Goal: Find contact information: Obtain details needed to contact an individual or organization

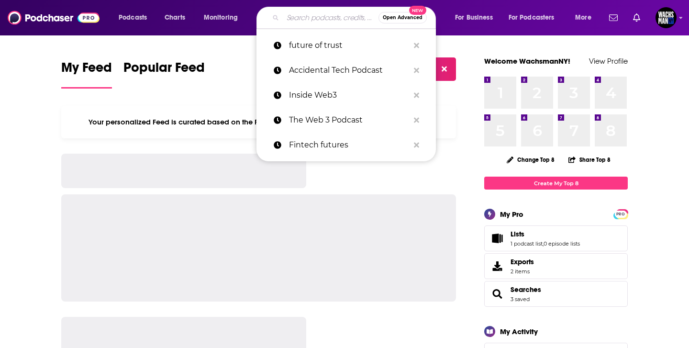
click at [297, 14] on input "Search podcasts, credits, & more..." at bounding box center [331, 17] width 96 height 15
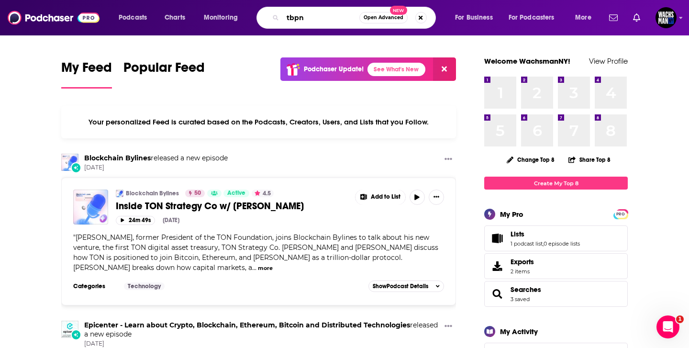
type input "tbpn"
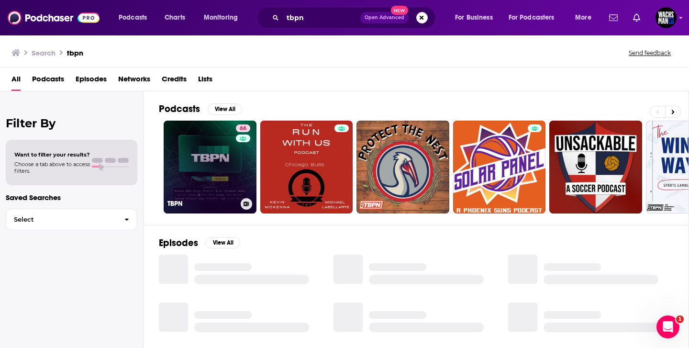
click at [208, 166] on link "66 TBPN" at bounding box center [210, 167] width 93 height 93
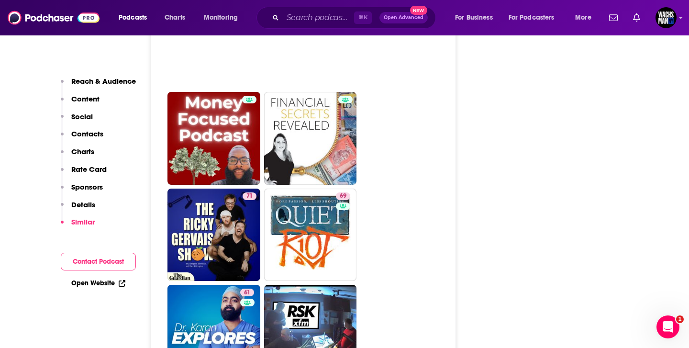
scroll to position [2831, 0]
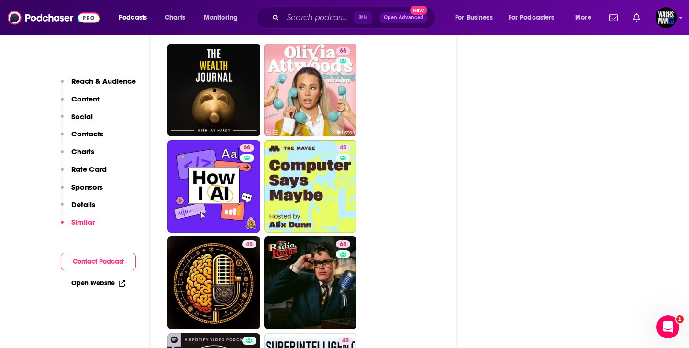
click at [85, 130] on p "Contacts" at bounding box center [87, 133] width 32 height 9
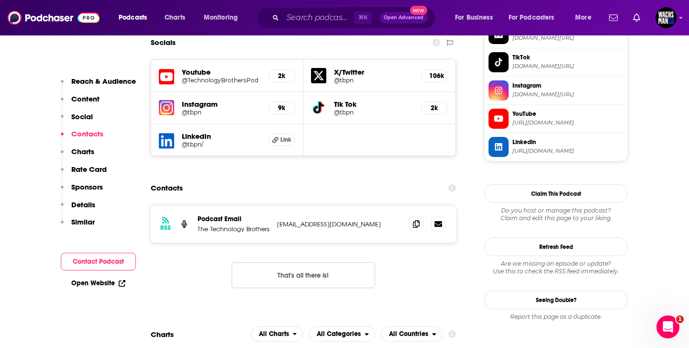
scroll to position [839, 0]
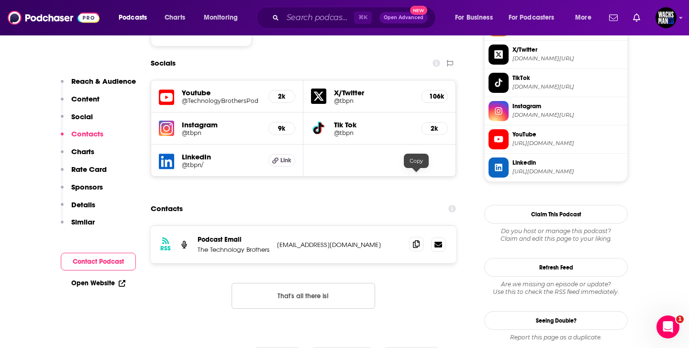
click at [411, 237] on span at bounding box center [416, 244] width 14 height 14
